Goal: Check status: Check status

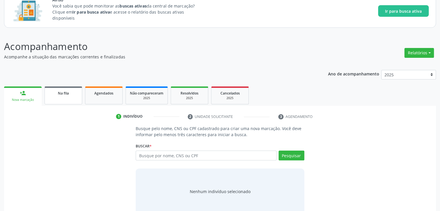
click at [55, 91] on div "Na fila" at bounding box center [63, 93] width 29 height 6
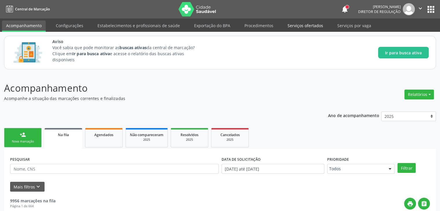
click at [303, 27] on link "Serviços ofertados" at bounding box center [306, 26] width 44 height 10
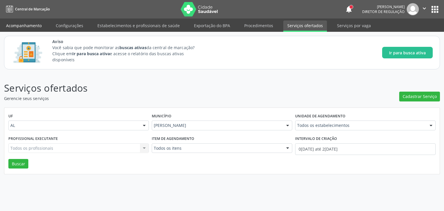
click at [31, 23] on link "Acompanhamento" at bounding box center [24, 26] width 44 height 10
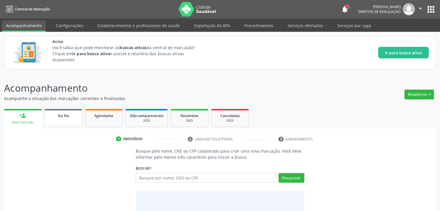
click at [55, 120] on div "person_add Nova marcação Na fila Agendados Não compareceram 2025 Resolvidos 202…" at bounding box center [220, 175] width 432 height 134
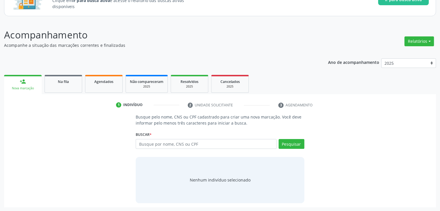
scroll to position [53, 0]
click at [65, 87] on link "Na fila" at bounding box center [64, 84] width 38 height 18
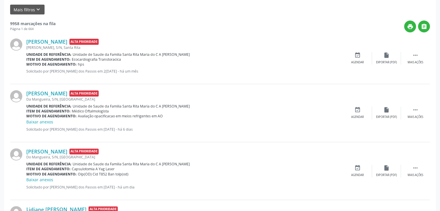
scroll to position [176, 0]
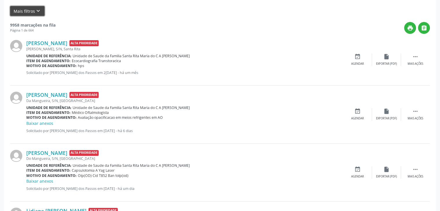
click at [32, 11] on button "Mais filtros keyboard_arrow_down" at bounding box center [27, 11] width 34 height 10
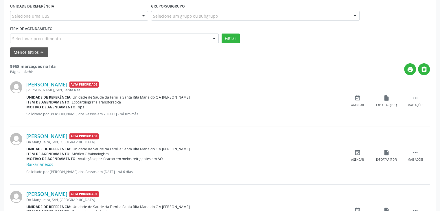
click at [70, 38] on div "Selecionar procedimento" at bounding box center [114, 39] width 209 height 10
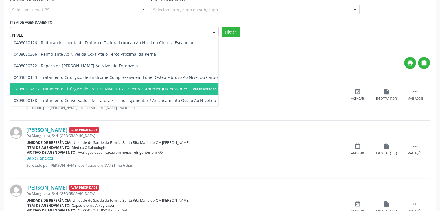
scroll to position [180, 0]
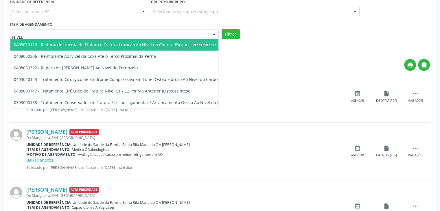
click at [110, 35] on input "NIVEL" at bounding box center [109, 37] width 195 height 12
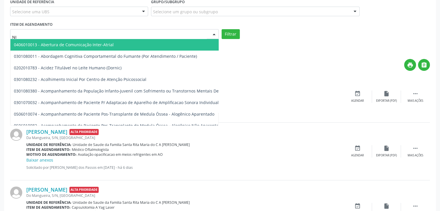
type input "N"
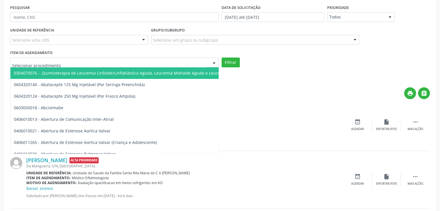
scroll to position [152, 0]
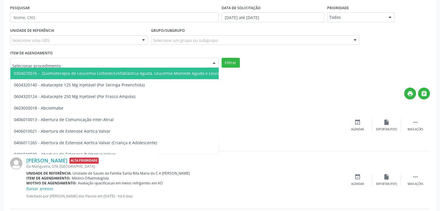
click at [105, 40] on div "Selecione uma UBS" at bounding box center [79, 40] width 138 height 10
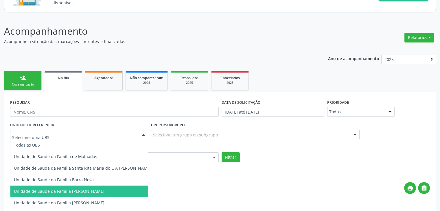
scroll to position [56, 0]
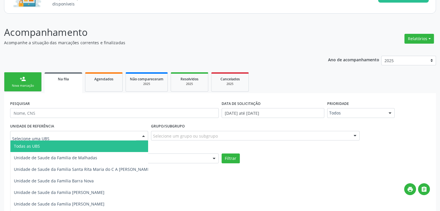
click at [238, 134] on div "Selecione um grupo ou subgrupo" at bounding box center [255, 136] width 209 height 10
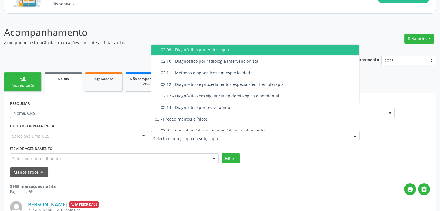
scroll to position [162, 0]
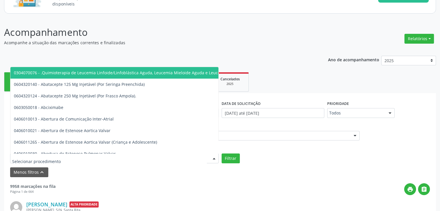
click at [80, 159] on div at bounding box center [114, 159] width 209 height 10
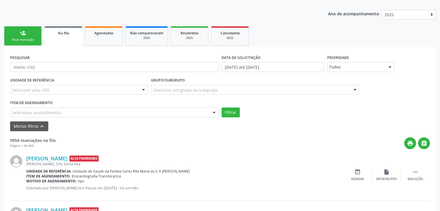
scroll to position [102, 0]
click at [31, 125] on button "Menos filtros keyboard_arrow_up" at bounding box center [29, 126] width 38 height 10
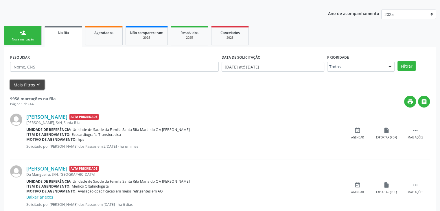
click at [24, 87] on button "Mais filtros keyboard_arrow_down" at bounding box center [27, 85] width 34 height 10
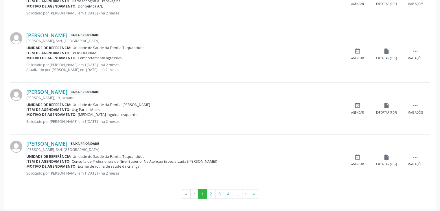
scroll to position [885, 0]
click at [212, 194] on button "2" at bounding box center [211, 194] width 9 height 10
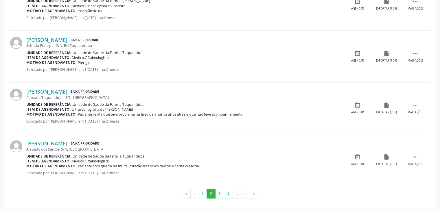
scroll to position [847, 0]
click at [220, 194] on button "3" at bounding box center [219, 195] width 9 height 10
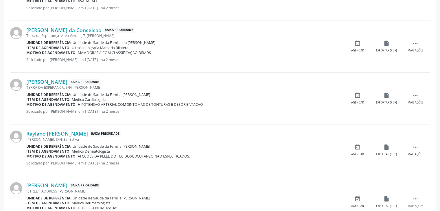
scroll to position [853, 0]
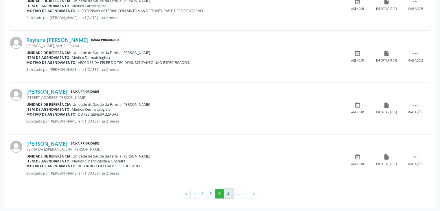
click at [230, 192] on button "4" at bounding box center [228, 194] width 9 height 10
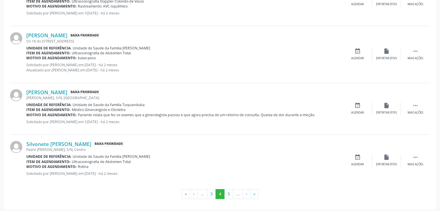
scroll to position [863, 0]
click at [228, 194] on button "5" at bounding box center [228, 194] width 9 height 10
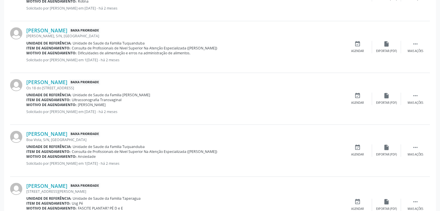
scroll to position [858, 0]
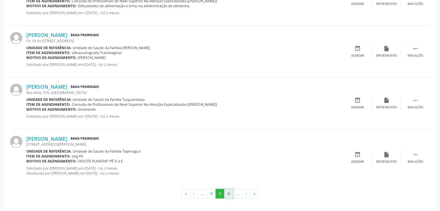
click at [229, 194] on button "6" at bounding box center [228, 194] width 9 height 10
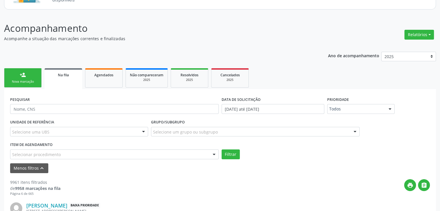
scroll to position [62, 0]
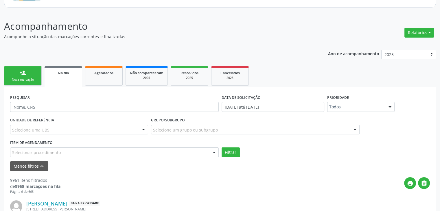
click at [167, 155] on div "Selecionar procedimento" at bounding box center [114, 153] width 209 height 10
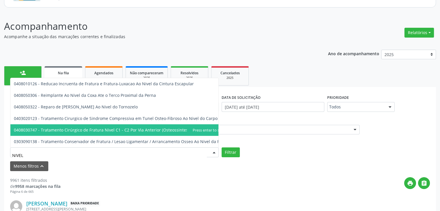
scroll to position [0, 0]
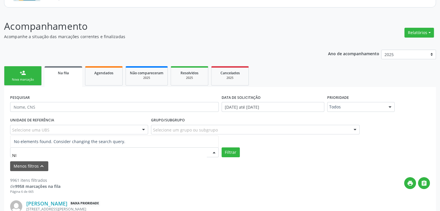
type input "N"
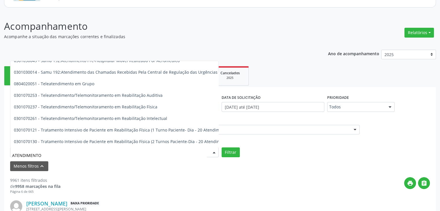
scroll to position [948, 0]
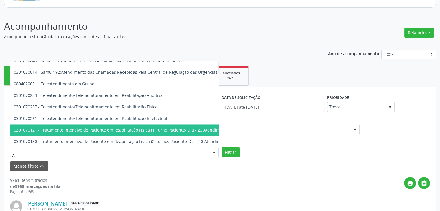
type input "A"
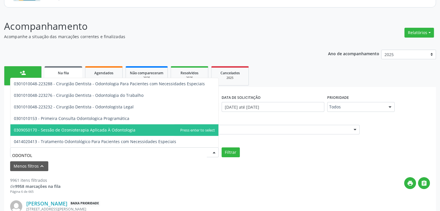
scroll to position [0, 0]
type input "ODONTOLO"
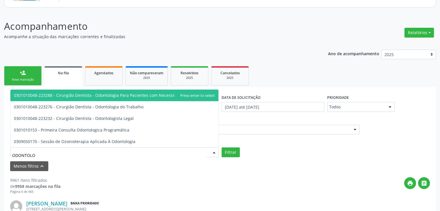
click at [144, 98] on span "0301010048-223288 - Cirurgião Dentista - Odontologia Para Pacientes com Necessi…" at bounding box center [114, 96] width 208 height 12
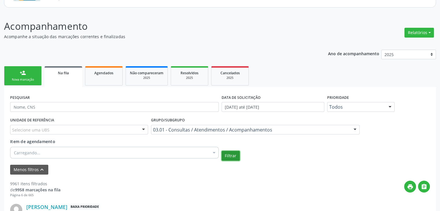
click at [231, 156] on button "Filtrar" at bounding box center [231, 156] width 18 height 10
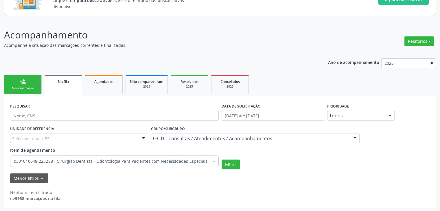
scroll to position [52, 0]
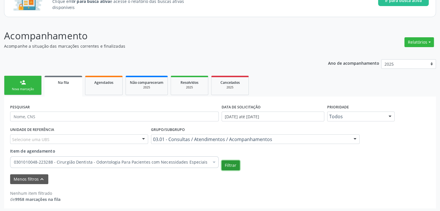
click at [235, 165] on button "Filtrar" at bounding box center [231, 166] width 18 height 10
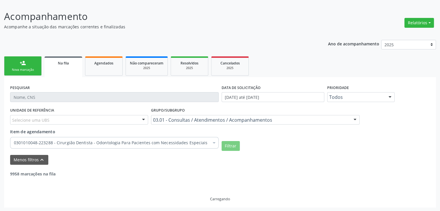
scroll to position [53, 0]
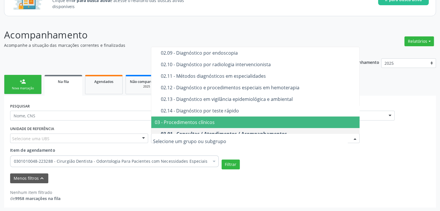
click at [350, 140] on div at bounding box center [255, 139] width 209 height 10
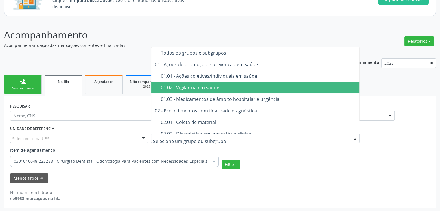
scroll to position [0, 0]
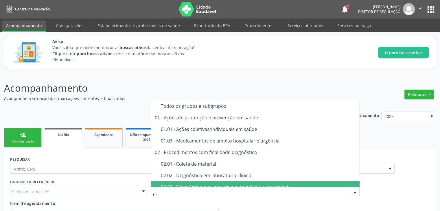
type input "OD"
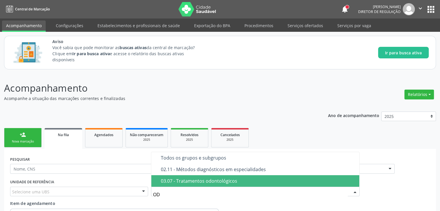
click at [210, 181] on div "03.07 - Tratamentos odontológicos" at bounding box center [258, 181] width 195 height 5
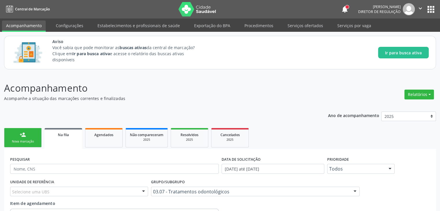
scroll to position [53, 0]
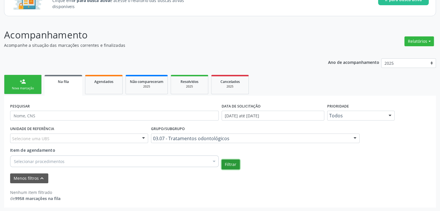
click at [232, 164] on button "Filtrar" at bounding box center [231, 165] width 18 height 10
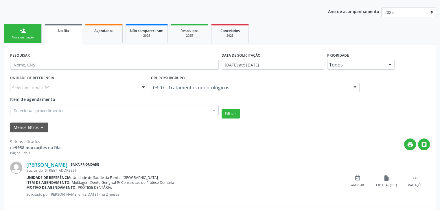
scroll to position [103, 0]
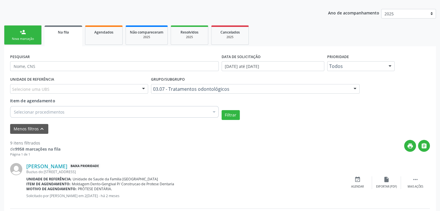
click at [291, 39] on ul "person_add Nova marcação Na fila Agendados Não compareceram 2025 Resolvidos 202…" at bounding box center [220, 35] width 432 height 22
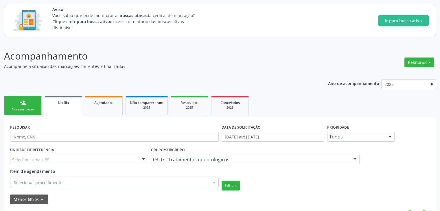
scroll to position [32, 0]
